Goal: Task Accomplishment & Management: Use online tool/utility

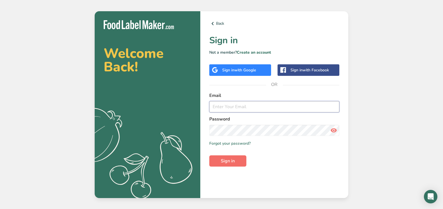
type input "[EMAIL_ADDRESS][DOMAIN_NAME]"
click at [233, 162] on span "Sign in" at bounding box center [228, 160] width 14 height 7
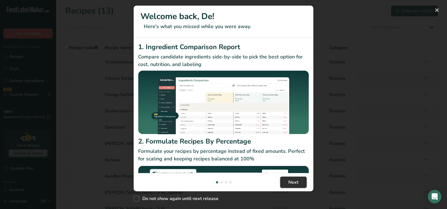
click at [292, 182] on span "Next" at bounding box center [293, 182] width 10 height 7
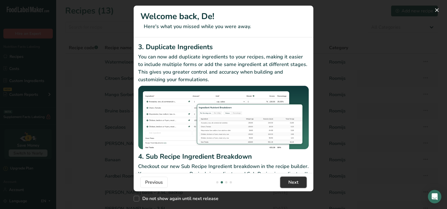
click at [292, 182] on span "Next" at bounding box center [293, 182] width 10 height 7
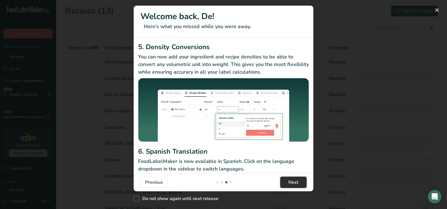
click at [292, 182] on span "Next" at bounding box center [293, 182] width 10 height 7
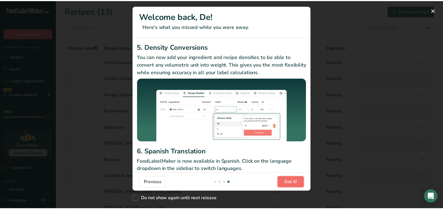
scroll to position [0, 539]
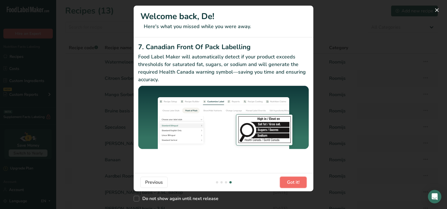
click at [292, 182] on span "Got it!" at bounding box center [293, 182] width 13 height 7
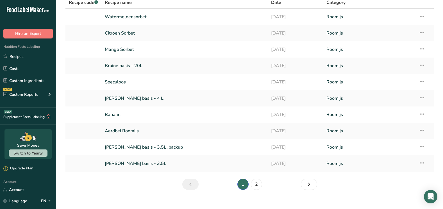
scroll to position [53, 0]
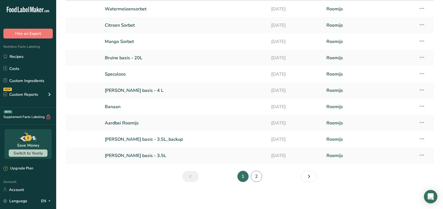
click at [258, 176] on link "2" at bounding box center [256, 176] width 11 height 11
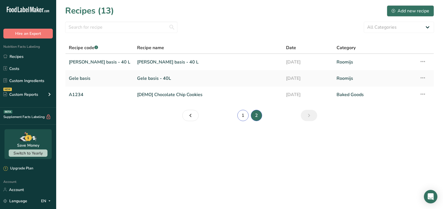
click at [243, 114] on link "1" at bounding box center [242, 115] width 11 height 11
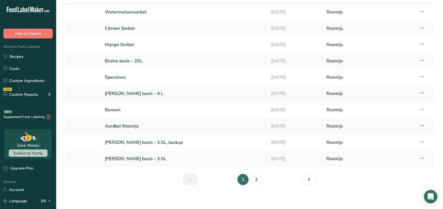
scroll to position [53, 0]
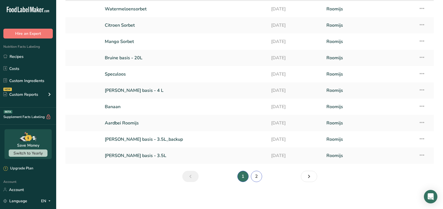
click at [259, 178] on link "2" at bounding box center [256, 176] width 11 height 11
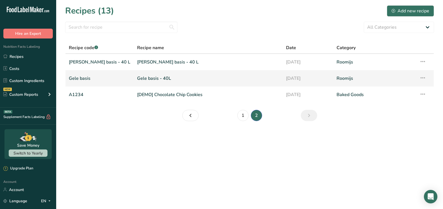
click at [134, 75] on td "Gele basis - 40L" at bounding box center [208, 78] width 149 height 16
click at [163, 77] on link "Gele basis - 40L" at bounding box center [208, 78] width 142 height 12
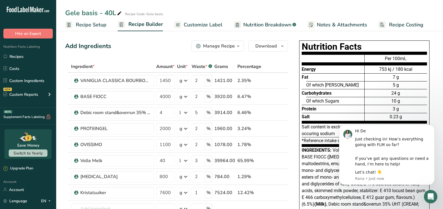
click at [319, 157] on span "Volle Melk (66.0%) (Milk) , Kristalsuiker (12.4%), BASE FIOCC ([MEDICAL_DATA], …" at bounding box center [364, 207] width 124 height 120
click at [434, 125] on button "Dismiss notification" at bounding box center [432, 126] width 7 height 7
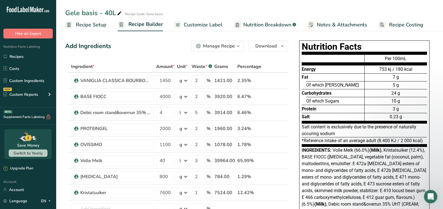
click at [343, 26] on span "Notes & Attachments" at bounding box center [342, 25] width 50 height 8
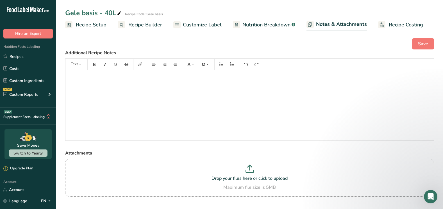
click at [282, 25] on span "Nutrition Breakdown" at bounding box center [266, 25] width 48 height 8
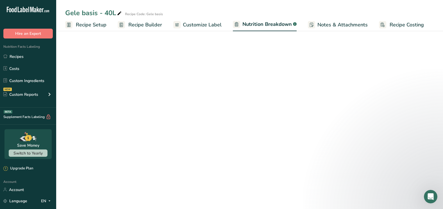
select select "Calories"
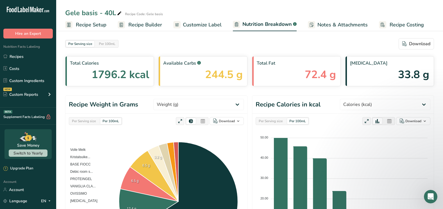
click at [211, 24] on span "Customize Label" at bounding box center [202, 25] width 39 height 8
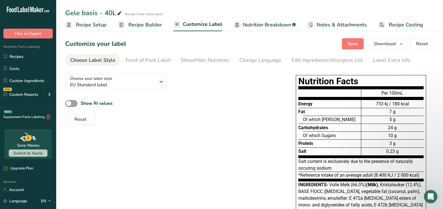
click at [225, 110] on div "Show RI values Reset" at bounding box center [172, 112] width 214 height 26
click at [197, 56] on link "Show/Hide Nutrients" at bounding box center [205, 60] width 48 height 13
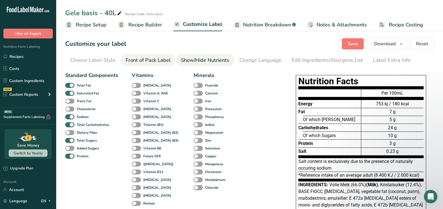
click at [164, 62] on div "Front of Pack Label" at bounding box center [147, 60] width 45 height 8
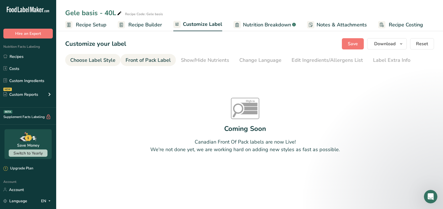
click at [102, 60] on div "Choose Label Style" at bounding box center [92, 60] width 45 height 8
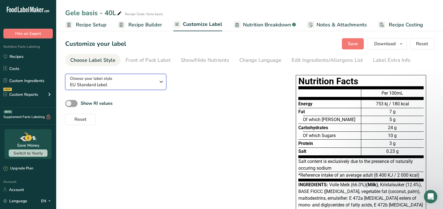
click at [100, 82] on span "EU Standard label" at bounding box center [113, 84] width 86 height 7
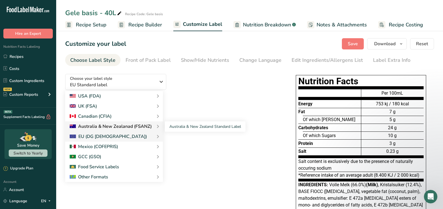
click at [103, 127] on div "Australia & New Zealanad (FSANZ)" at bounding box center [111, 126] width 82 height 7
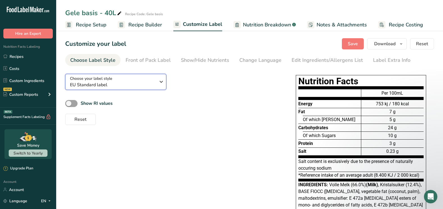
click at [112, 82] on span "EU Standard label" at bounding box center [113, 84] width 86 height 7
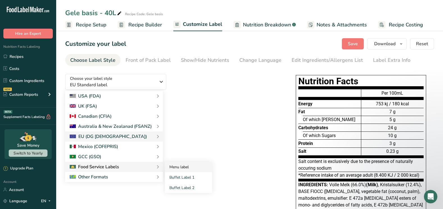
click at [180, 168] on link "Menu label" at bounding box center [188, 167] width 47 height 10
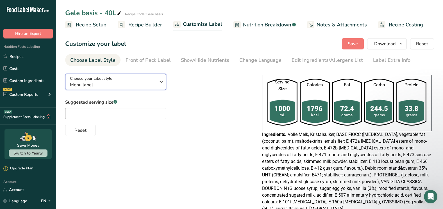
click at [155, 81] on span "Menu label" at bounding box center [113, 84] width 86 height 7
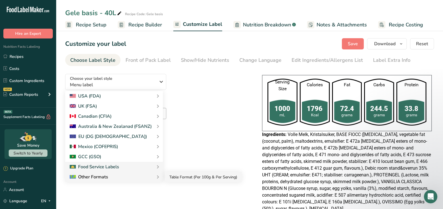
click at [180, 176] on link "Table Format (Per 100g & Per Serving)" at bounding box center [203, 177] width 77 height 10
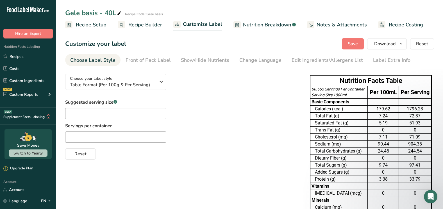
click at [123, 91] on div "Choose your label style Table Format (Per 100g & Per Serving) USA (FDA) Standar…" at bounding box center [181, 114] width 233 height 90
click at [140, 86] on span "Table Format (Per 100g & Per Serving)" at bounding box center [113, 84] width 86 height 7
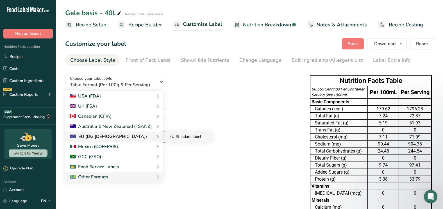
click at [183, 136] on link "EU Standard label" at bounding box center [188, 136] width 47 height 10
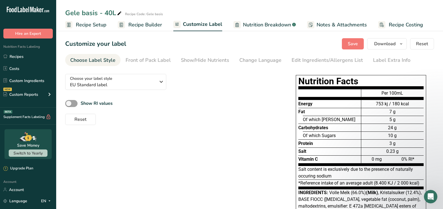
click at [386, 66] on section "Customize your label Save Download Choose what to show on your downloaded label…" at bounding box center [249, 181] width 387 height 304
click at [392, 61] on div "Label Extra Info" at bounding box center [391, 60] width 37 height 8
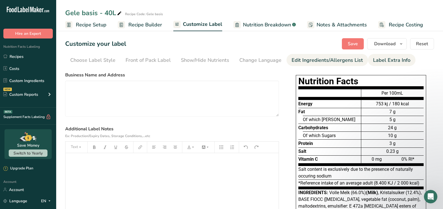
click at [348, 59] on div "Edit Ingredients/Allergens List" at bounding box center [326, 60] width 71 height 8
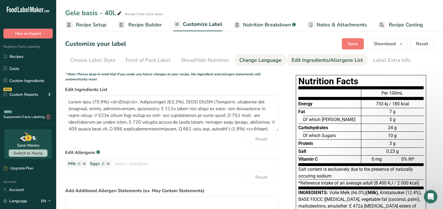
click at [263, 61] on div "Change Language" at bounding box center [260, 60] width 42 height 8
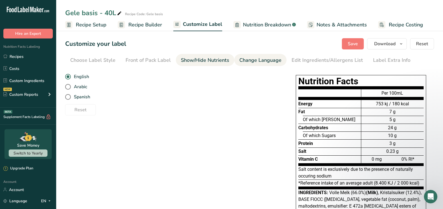
click at [202, 58] on div "Show/Hide Nutrients" at bounding box center [205, 60] width 48 height 8
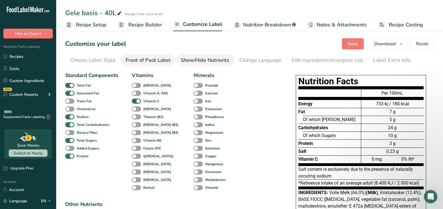
click at [150, 61] on div "Front of Pack Label" at bounding box center [147, 60] width 45 height 8
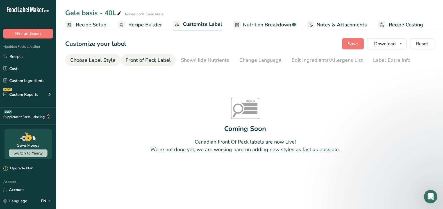
click at [108, 60] on div "Choose Label Style" at bounding box center [92, 60] width 45 height 8
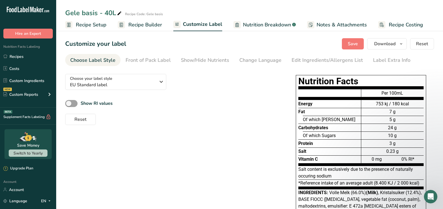
click at [335, 146] on div "Protein" at bounding box center [329, 143] width 63 height 8
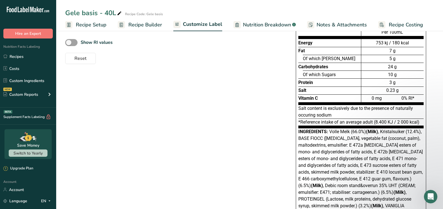
scroll to position [124, 0]
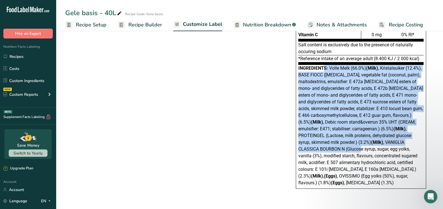
drag, startPoint x: 299, startPoint y: 68, endPoint x: 362, endPoint y: 152, distance: 104.0
click at [362, 152] on div "Ingredients: Volle Melk (66.0%) (Milk) , Kristalsuiker (12.4%), BASE FIOCC ([ME…" at bounding box center [360, 125] width 125 height 121
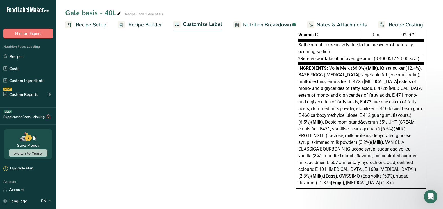
drag, startPoint x: 362, startPoint y: 152, endPoint x: 348, endPoint y: 183, distance: 34.2
click at [348, 183] on div "Ingredients: Volle Melk (66.0%) (Milk) , Kristalsuiker (12.4%), BASE FIOCC ([ME…" at bounding box center [360, 125] width 125 height 121
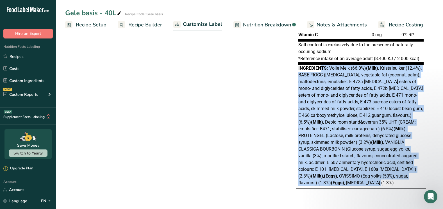
drag, startPoint x: 348, startPoint y: 183, endPoint x: 298, endPoint y: 70, distance: 123.8
click at [298, 70] on div "Ingredients: Volle Melk (66.0%) (Milk) , Kristalsuiker (12.4%), BASE FIOCC ([ME…" at bounding box center [360, 125] width 125 height 121
copy div "Ingredients: Volle Melk (66.0%) (Milk) , Kristalsuiker (12.4%), BASE FIOCC ([ME…"
click at [287, 100] on div "Choose your label style EU Standard label USA (FDA) Standard FDA label Tabular …" at bounding box center [249, 72] width 369 height 255
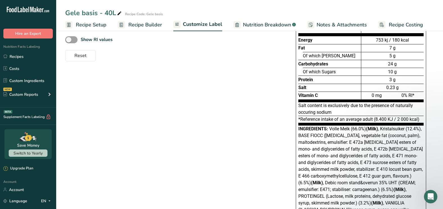
scroll to position [0, 0]
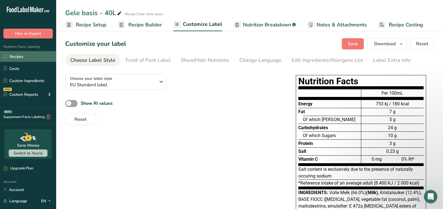
click at [22, 61] on link "Recipes" at bounding box center [28, 56] width 56 height 11
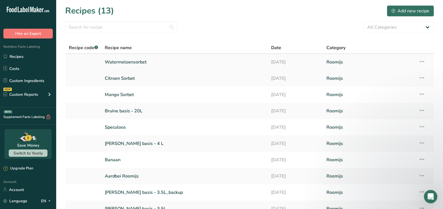
click at [141, 61] on link "Watermeloensorbet" at bounding box center [184, 62] width 159 height 12
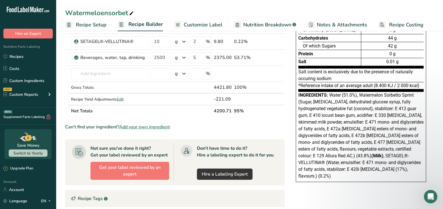
scroll to position [56, 0]
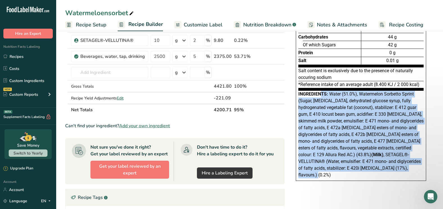
drag, startPoint x: 400, startPoint y: 170, endPoint x: 298, endPoint y: 94, distance: 127.0
click at [298, 94] on div "Nutrition Facts Energy Fat Of which Saturates Carbohydrates Of which Sugars Pro…" at bounding box center [361, 82] width 130 height 197
copy div "Ingredients: Water (51.0%), Watermelon Sorbetto Sprint (Sugar, [MEDICAL_DATA], …"
click at [36, 60] on link "Recipes" at bounding box center [28, 56] width 56 height 11
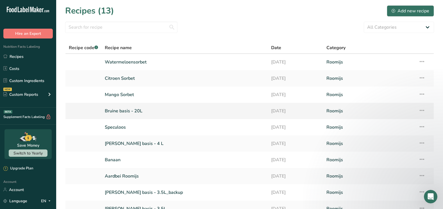
click at [130, 111] on link "Bruine basis - 20L" at bounding box center [184, 111] width 159 height 12
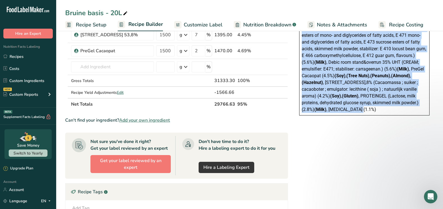
scroll to position [248, 0]
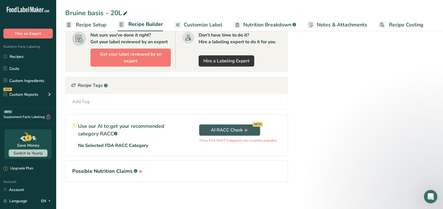
drag, startPoint x: 302, startPoint y: 149, endPoint x: 414, endPoint y: 47, distance: 151.4
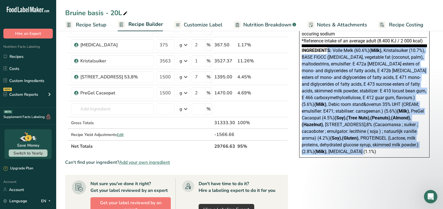
scroll to position [0, 0]
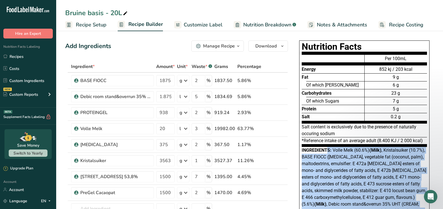
copy div "ngredients: Volle Melk (60.6%) (Milk) , Kristalsuiker (10.7%), BASE FIOCC ([MED…"
click at [18, 56] on link "Recipes" at bounding box center [28, 56] width 56 height 11
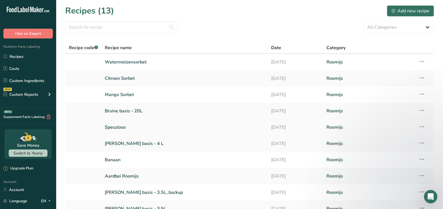
click at [120, 129] on link "Speculoos" at bounding box center [184, 127] width 159 height 12
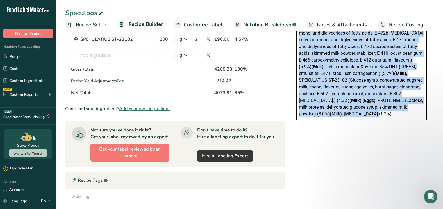
scroll to position [191, 0]
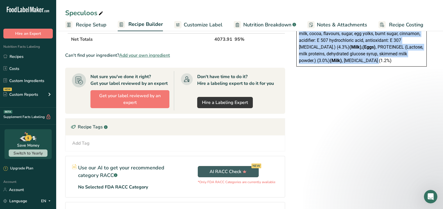
drag, startPoint x: 297, startPoint y: 149, endPoint x: 384, endPoint y: 141, distance: 88.0
click at [384, 141] on div "Nutrition Facts Energy Fat Of which Saturates Carbohydrates Of which Sugars Pro…" at bounding box center [361, 45] width 146 height 394
copy div "Ingredients: Volle Melk (63.5%) (Milk) , Kristalsuiker (11.4%), BASE FIOCC ([ME…"
click at [31, 59] on link "Recipes" at bounding box center [28, 56] width 56 height 11
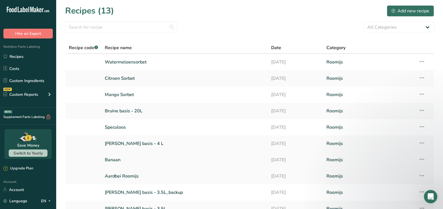
click at [125, 161] on link "Banaan" at bounding box center [184, 160] width 159 height 12
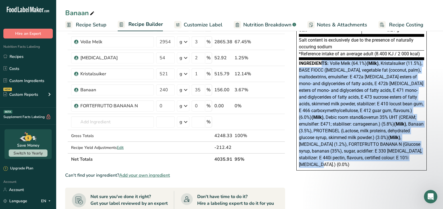
scroll to position [106, 0]
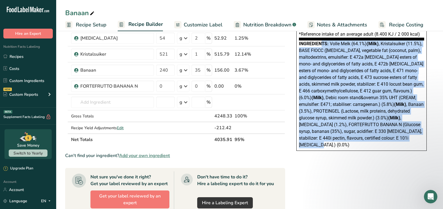
drag, startPoint x: 298, startPoint y: 149, endPoint x: 390, endPoint y: 175, distance: 95.4
click at [390, 175] on div "Nutrition Facts Energy Fat Of which Saturates Carbohydrates Of which Sugars Pro…" at bounding box center [361, 137] width 146 height 410
copy div "Ingredients: Volle Melk (64.1%) (Milk) , Kristalsuiker (11.5%), BASE FIOCC ([ME…"
click at [16, 58] on link "Recipes" at bounding box center [28, 56] width 56 height 11
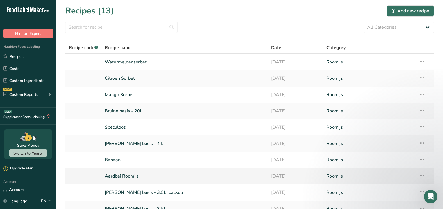
click at [113, 175] on link "Aardbei Roomijs" at bounding box center [184, 176] width 159 height 12
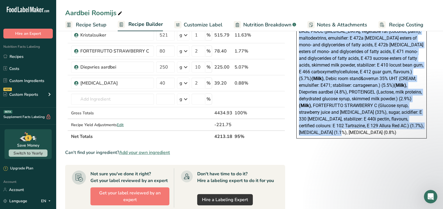
drag, startPoint x: 298, startPoint y: 151, endPoint x: 412, endPoint y: 205, distance: 126.2
click at [412, 205] on div "Nutrition Facts Energy Fat Of which Saturates Carbohydrates Of which Sugars Pro…" at bounding box center [361, 126] width 146 height 426
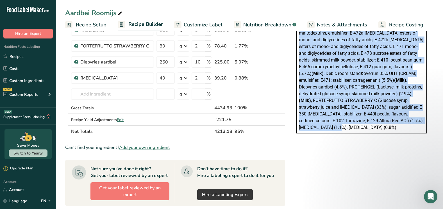
copy div "Ingredients: Volle Melk (61.4%) (Milk) , Kristalsuiker (11.0%), BASE FIOCC ([ME…"
